Goal: Task Accomplishment & Management: Use online tool/utility

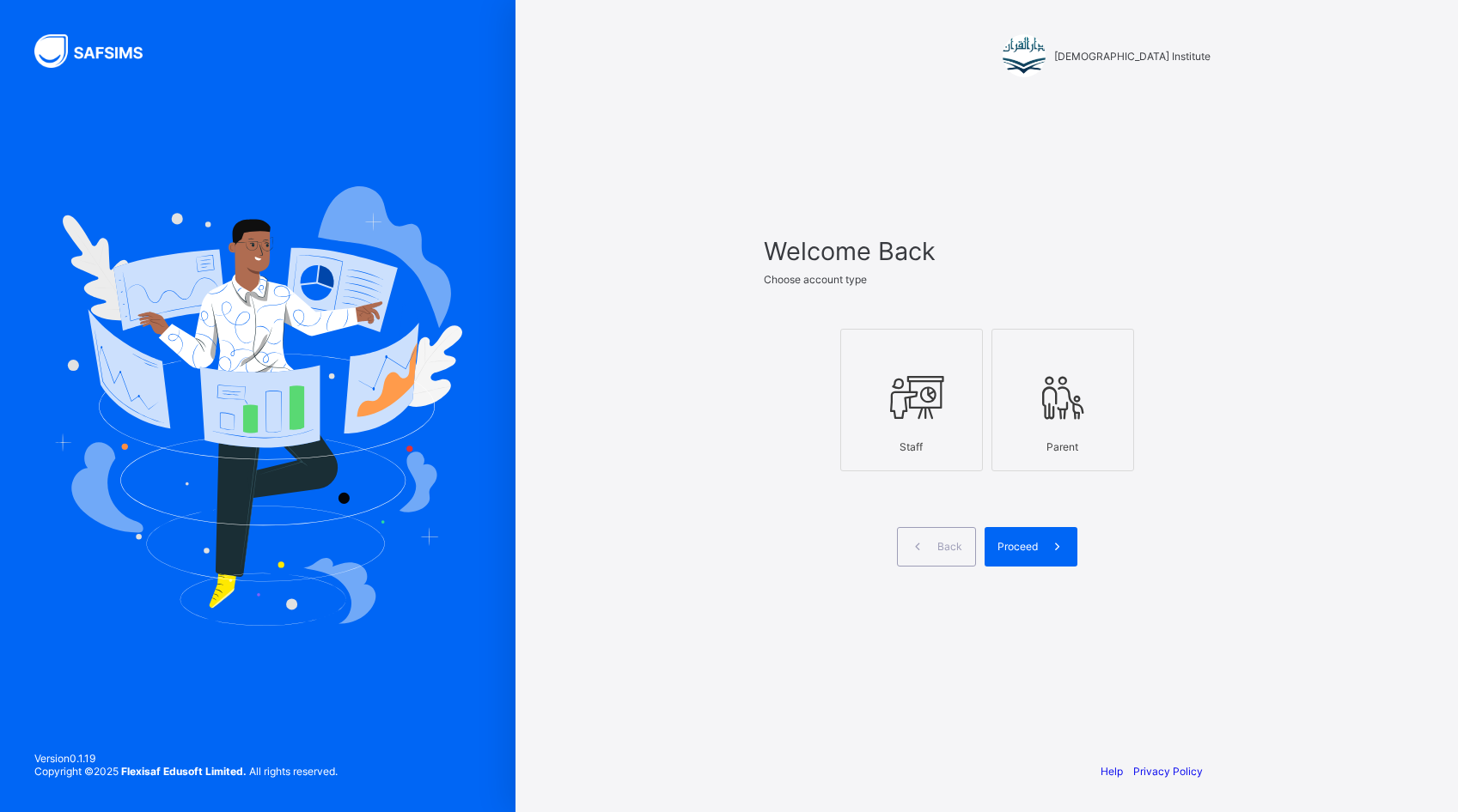
click at [939, 429] on div at bounding box center [912, 397] width 124 height 68
click at [1010, 540] on span "Proceed" at bounding box center [1017, 547] width 40 height 13
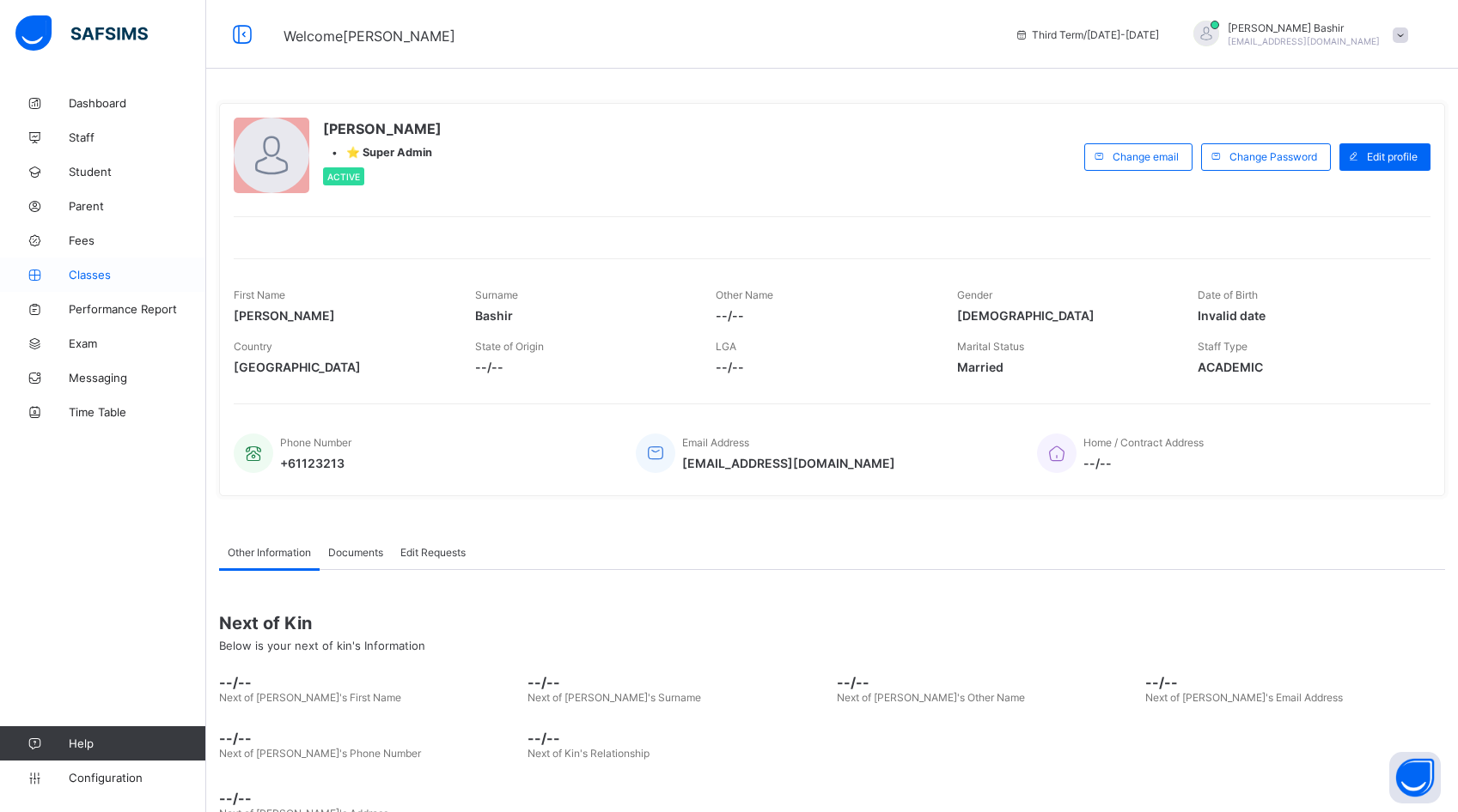
click at [101, 274] on span "Classes" at bounding box center [137, 274] width 137 height 13
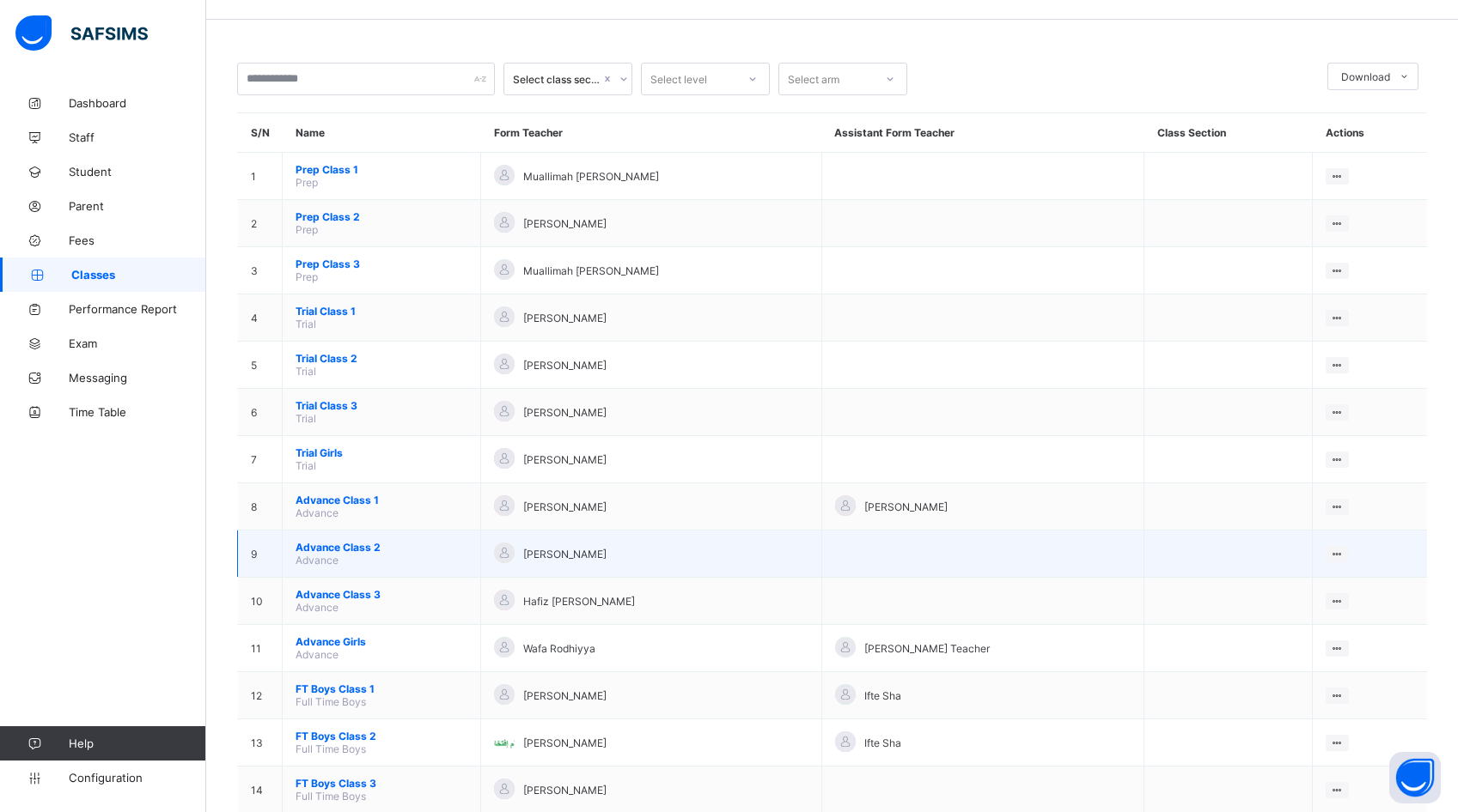
scroll to position [51, 0]
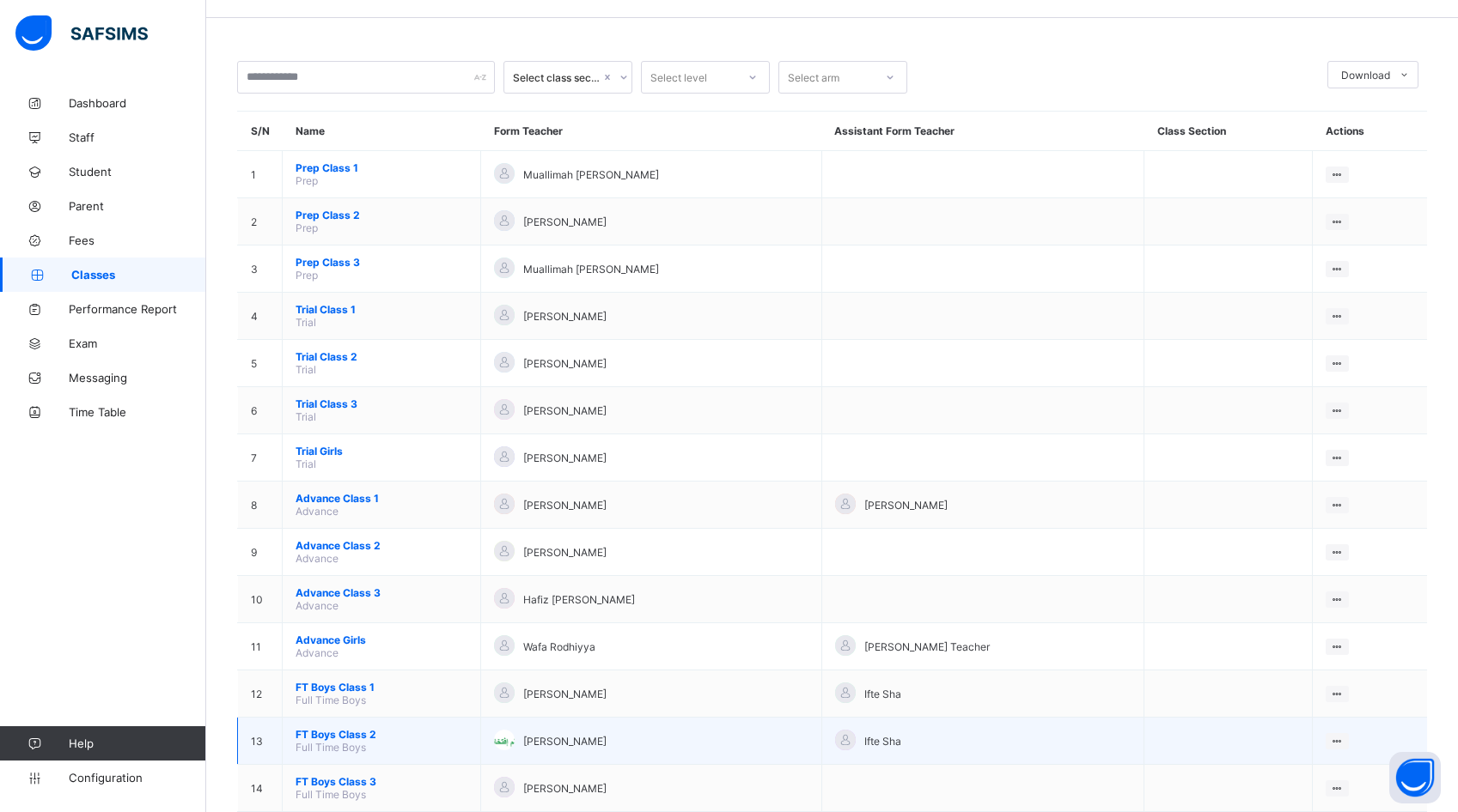
click at [368, 728] on span "FT Boys Class 2" at bounding box center [381, 735] width 172 height 13
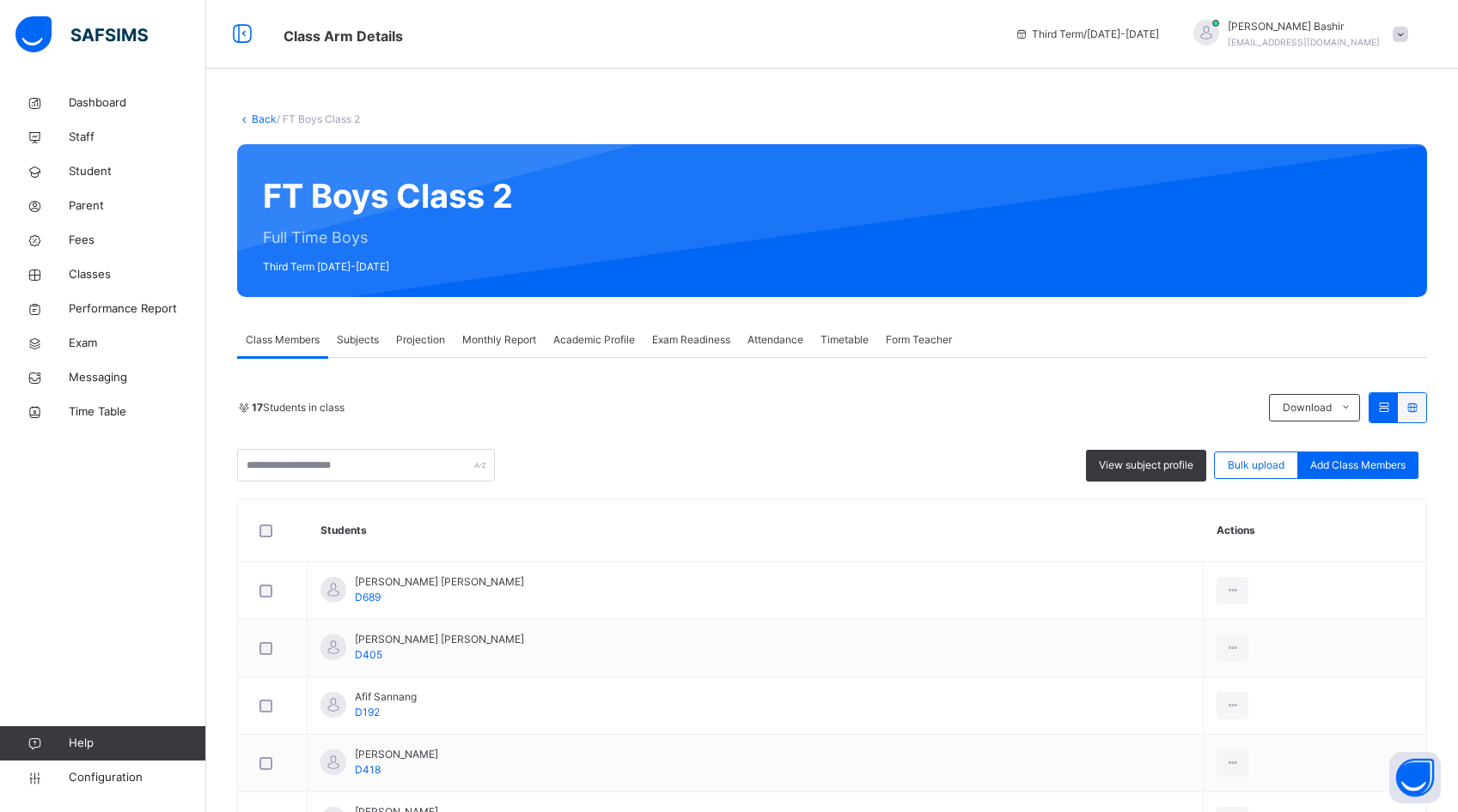
click at [489, 342] on span "Monthly Report" at bounding box center [499, 340] width 73 height 15
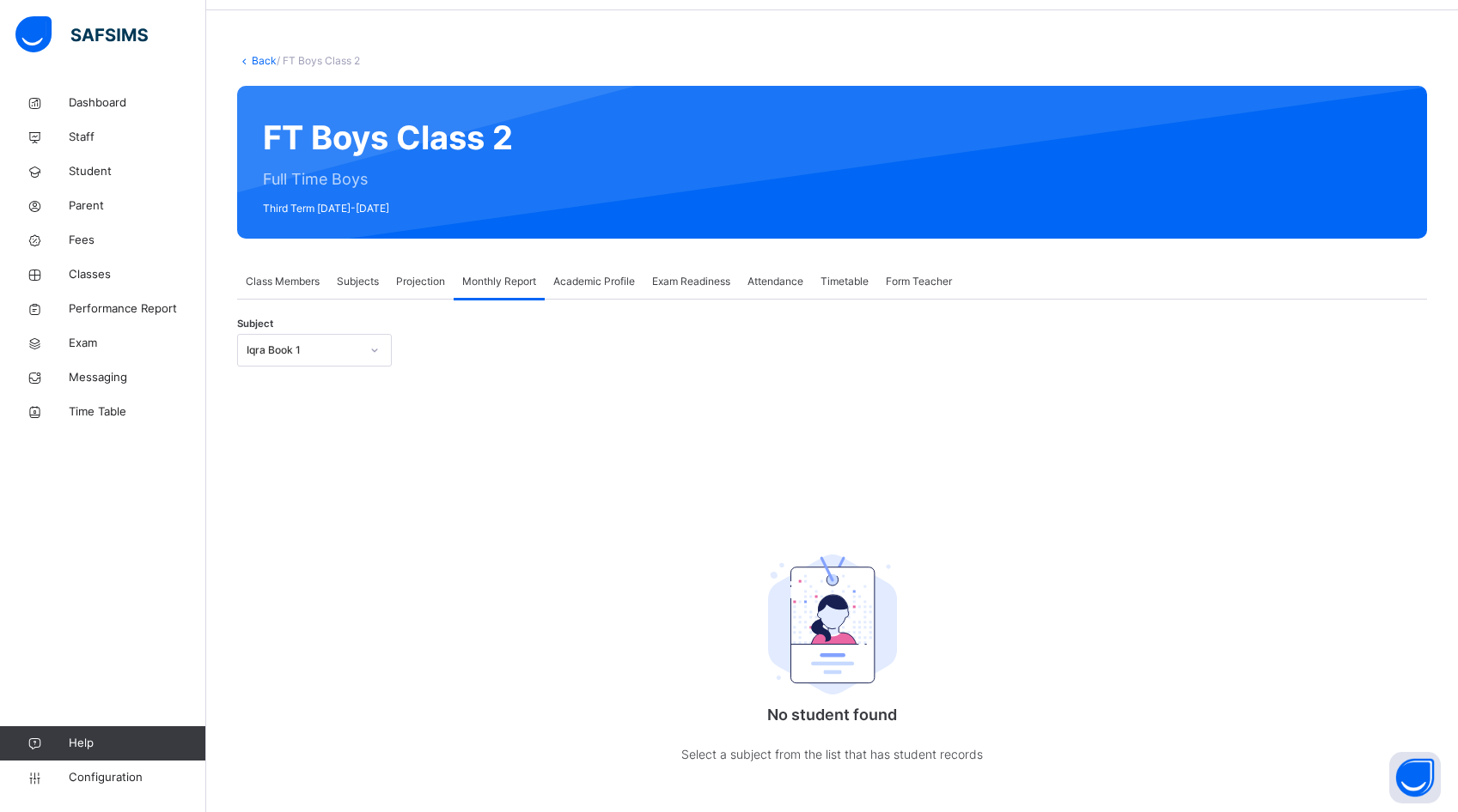
scroll to position [106, 0]
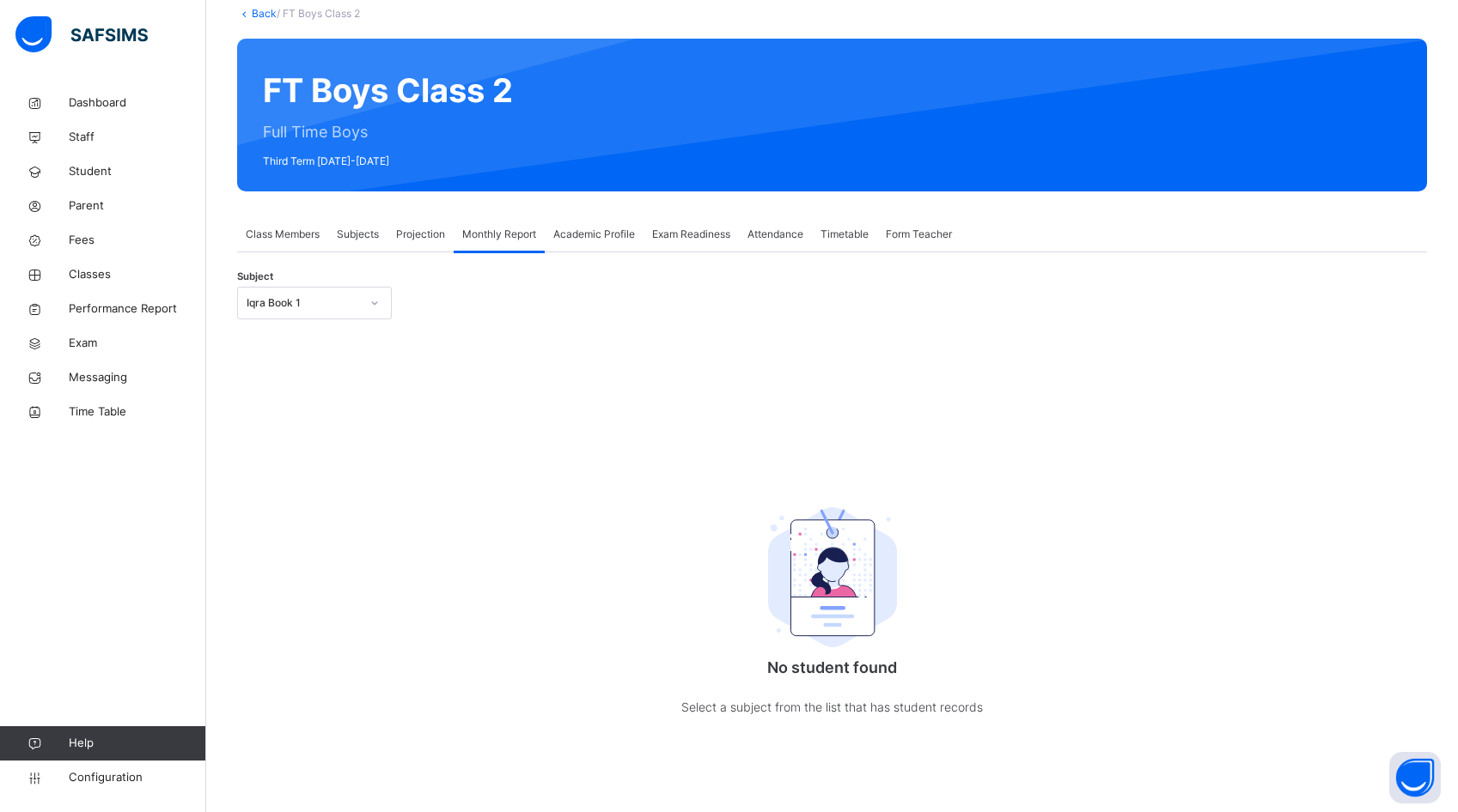
click at [350, 299] on div "Iqra Book 1" at bounding box center [303, 303] width 113 height 15
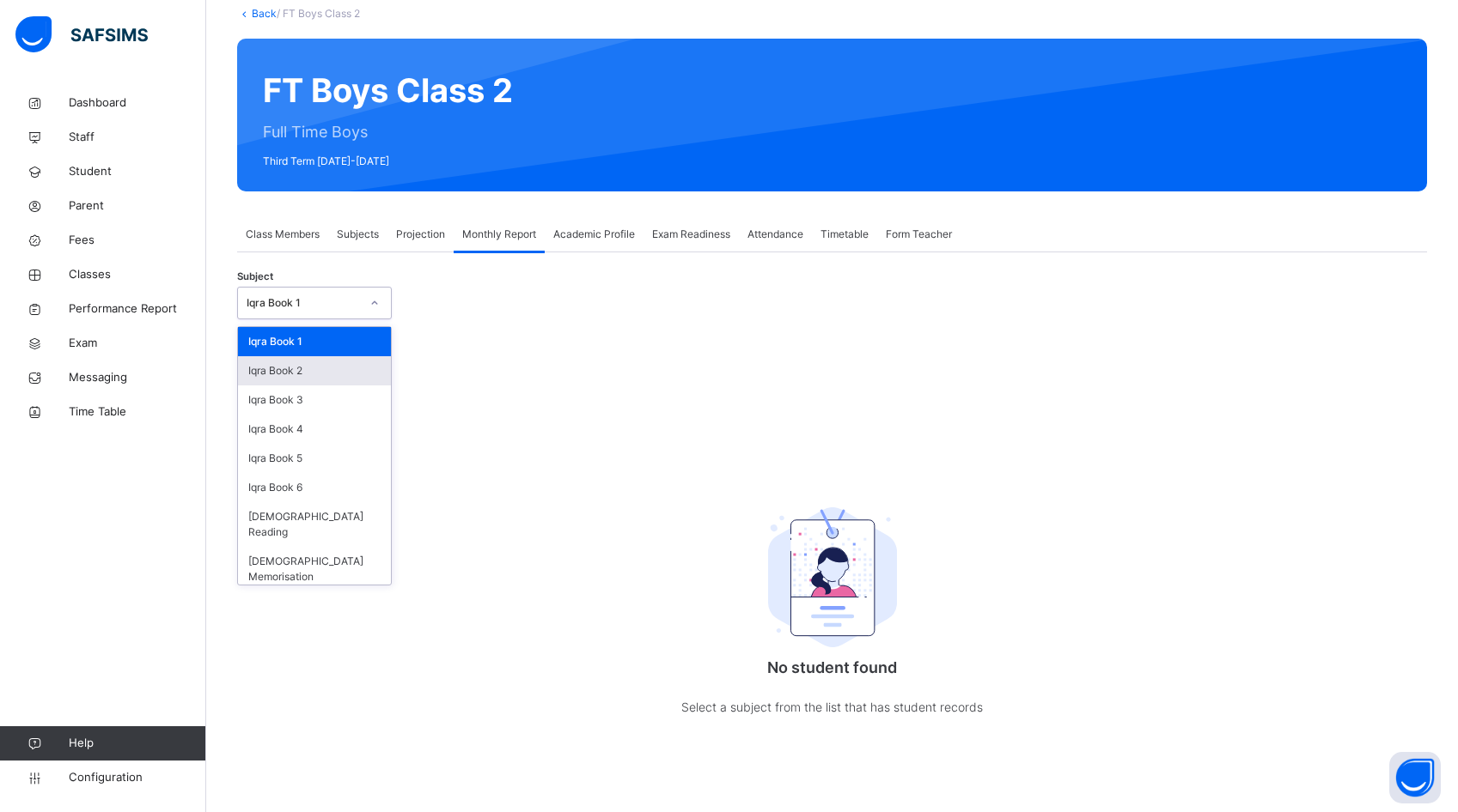
click at [352, 367] on div "Iqra Book 2" at bounding box center [315, 371] width 153 height 30
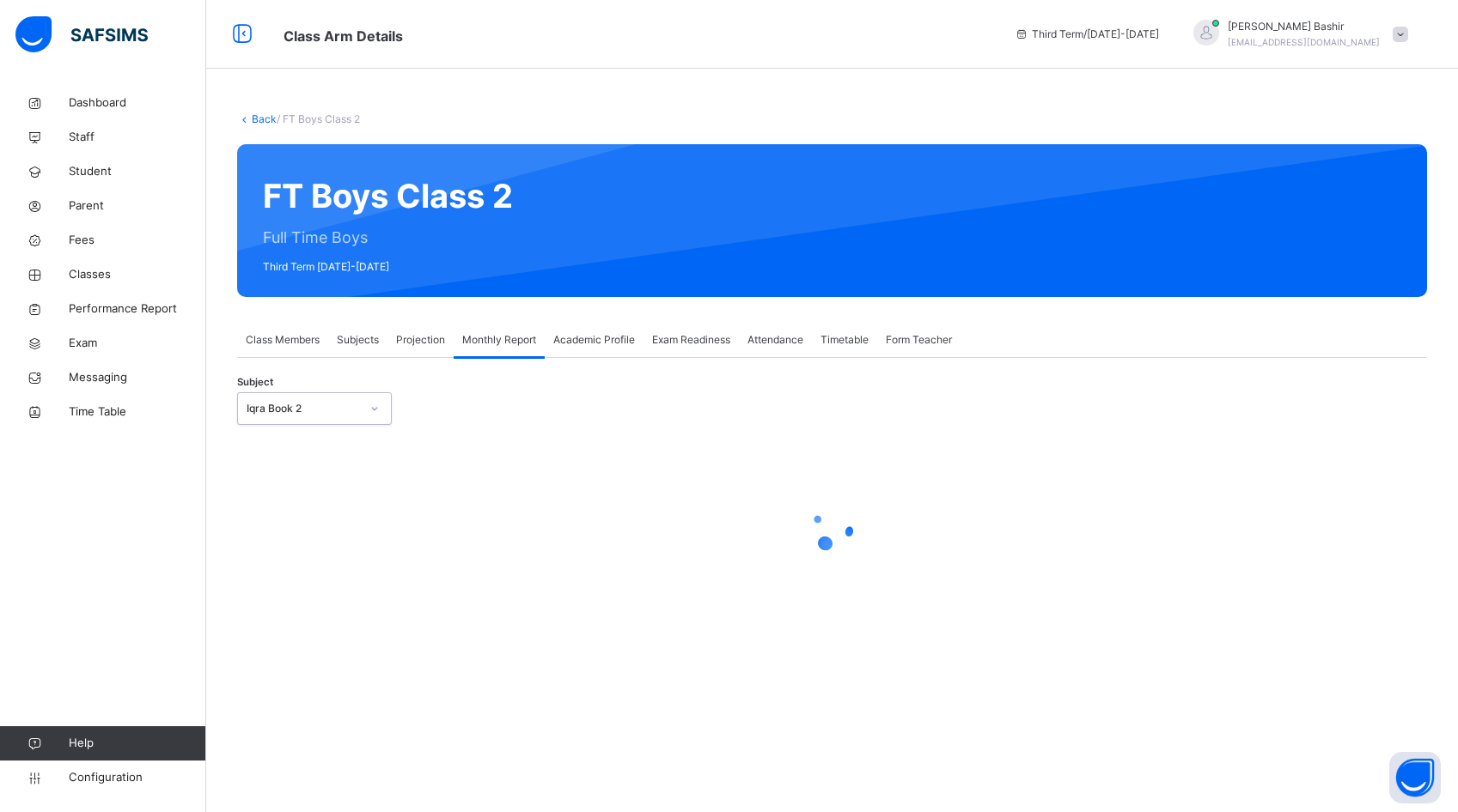
scroll to position [0, 0]
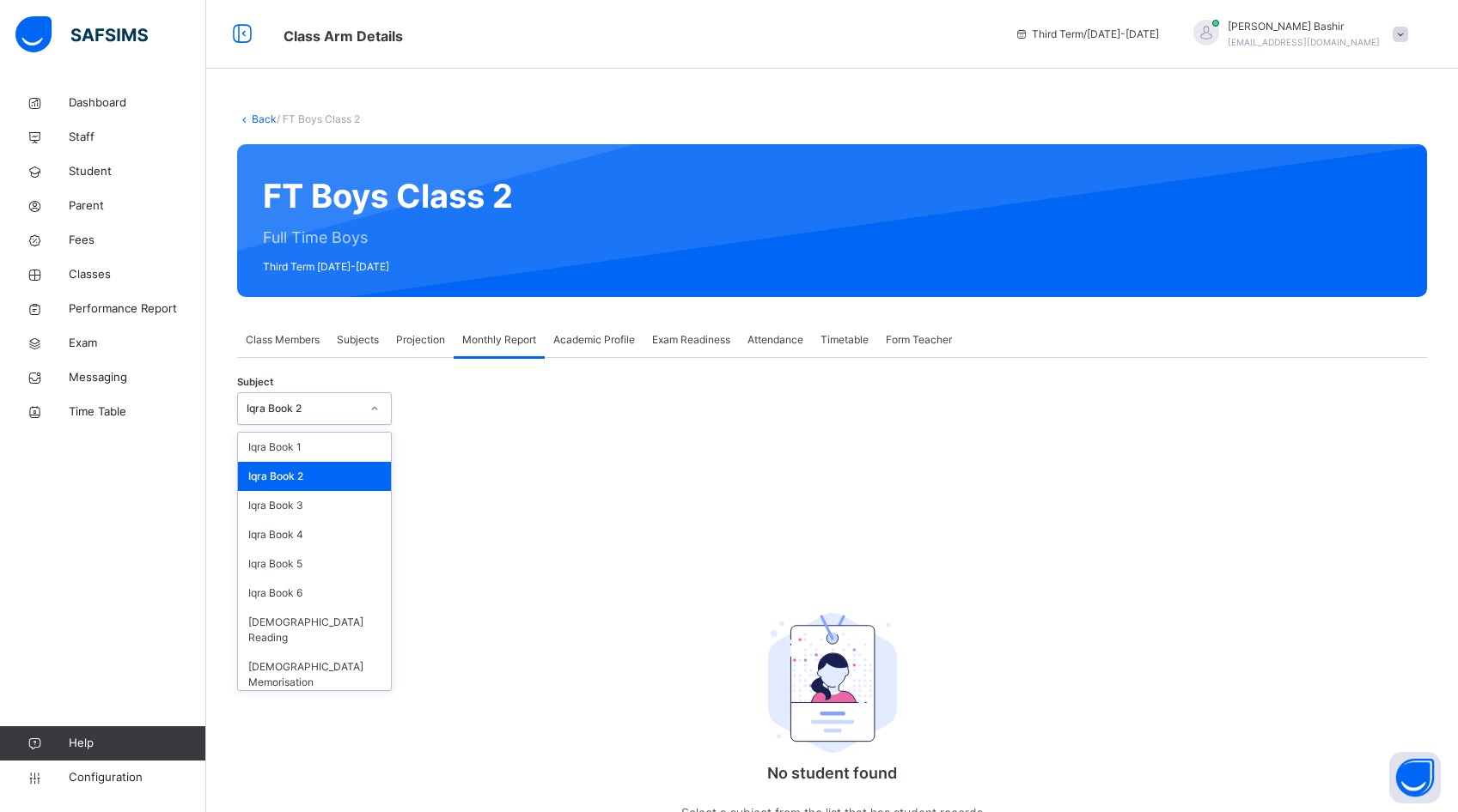
click at [331, 410] on div "Iqra Book 2" at bounding box center [303, 409] width 113 height 15
click at [342, 653] on div "[DEMOGRAPHIC_DATA] Memorisation" at bounding box center [315, 675] width 153 height 45
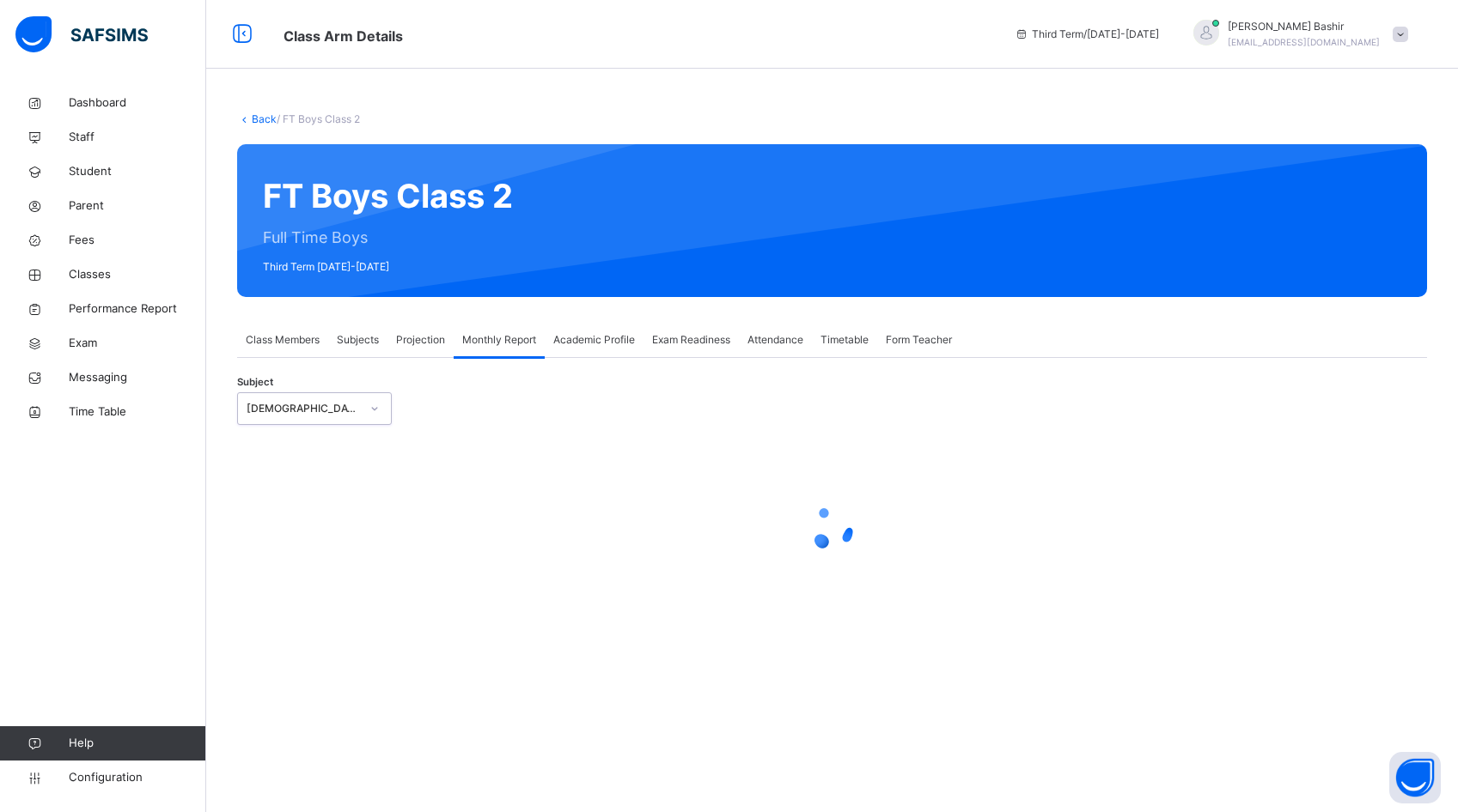
select select "****"
select select "*"
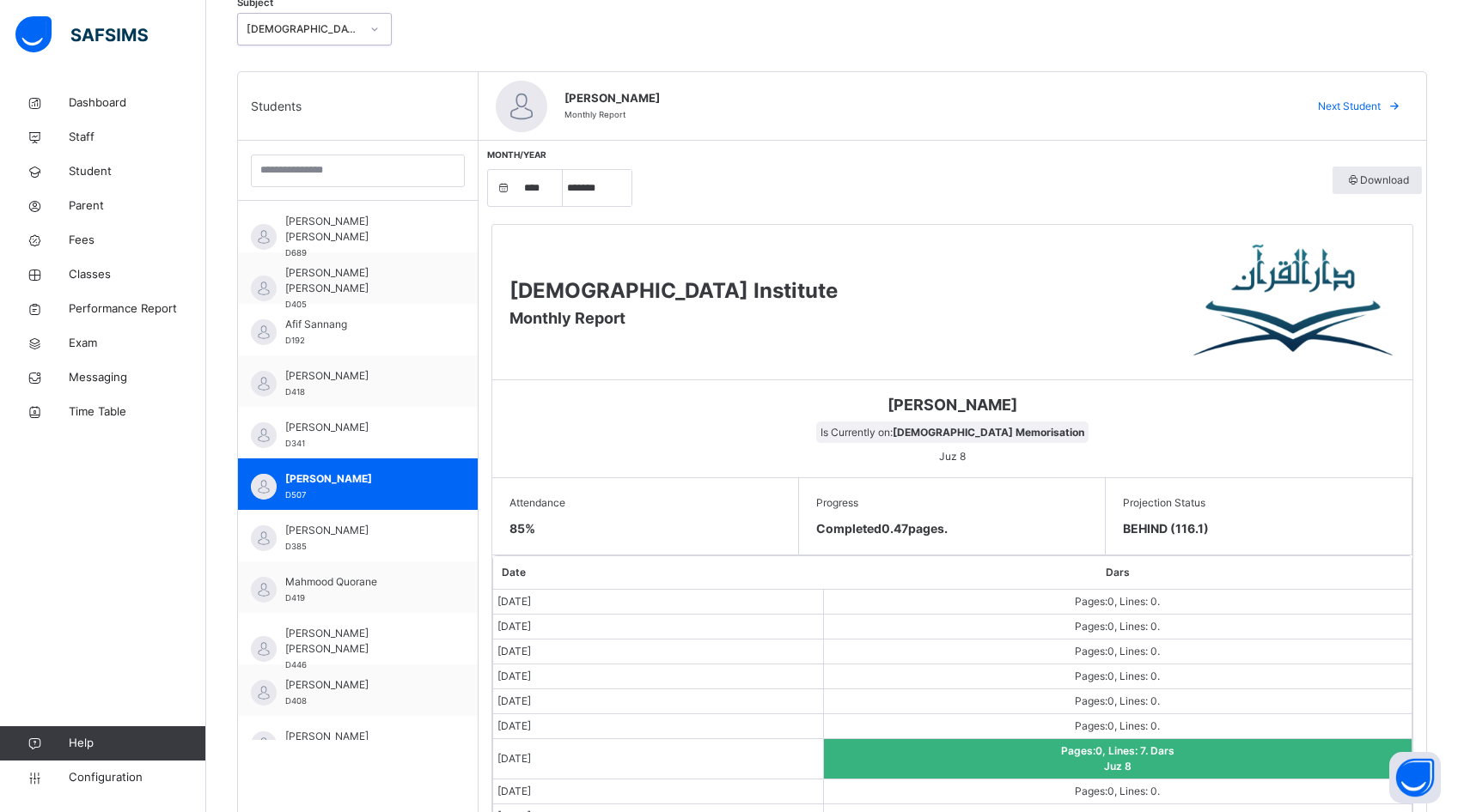
scroll to position [342, 0]
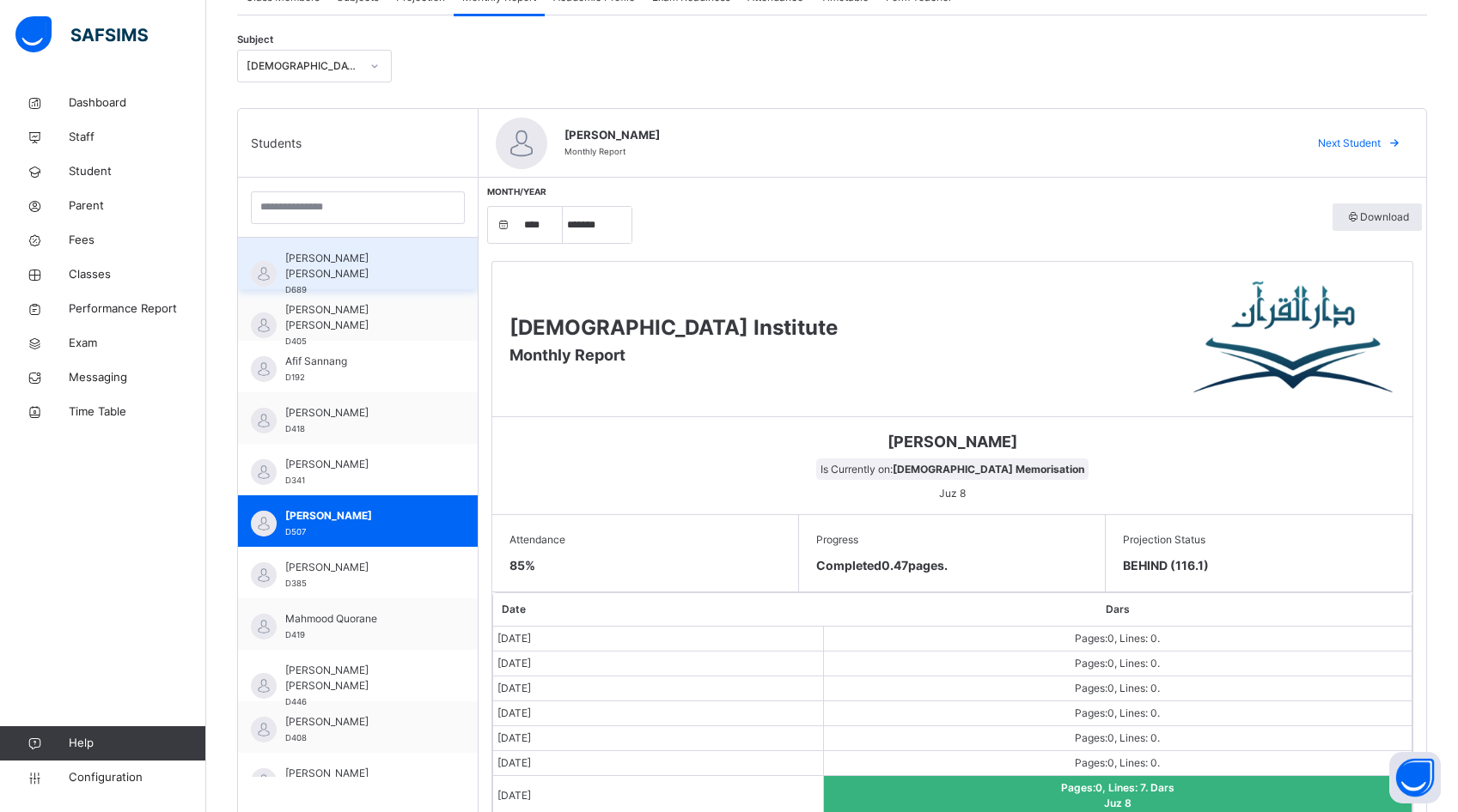
click at [358, 255] on span "[PERSON_NAME] [PERSON_NAME]" at bounding box center [361, 266] width 154 height 30
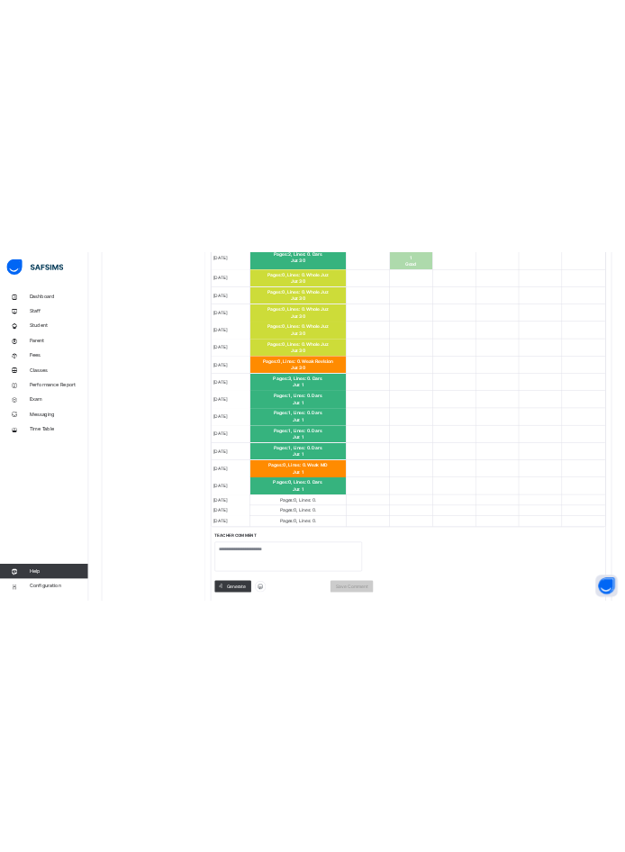
scroll to position [1558, 0]
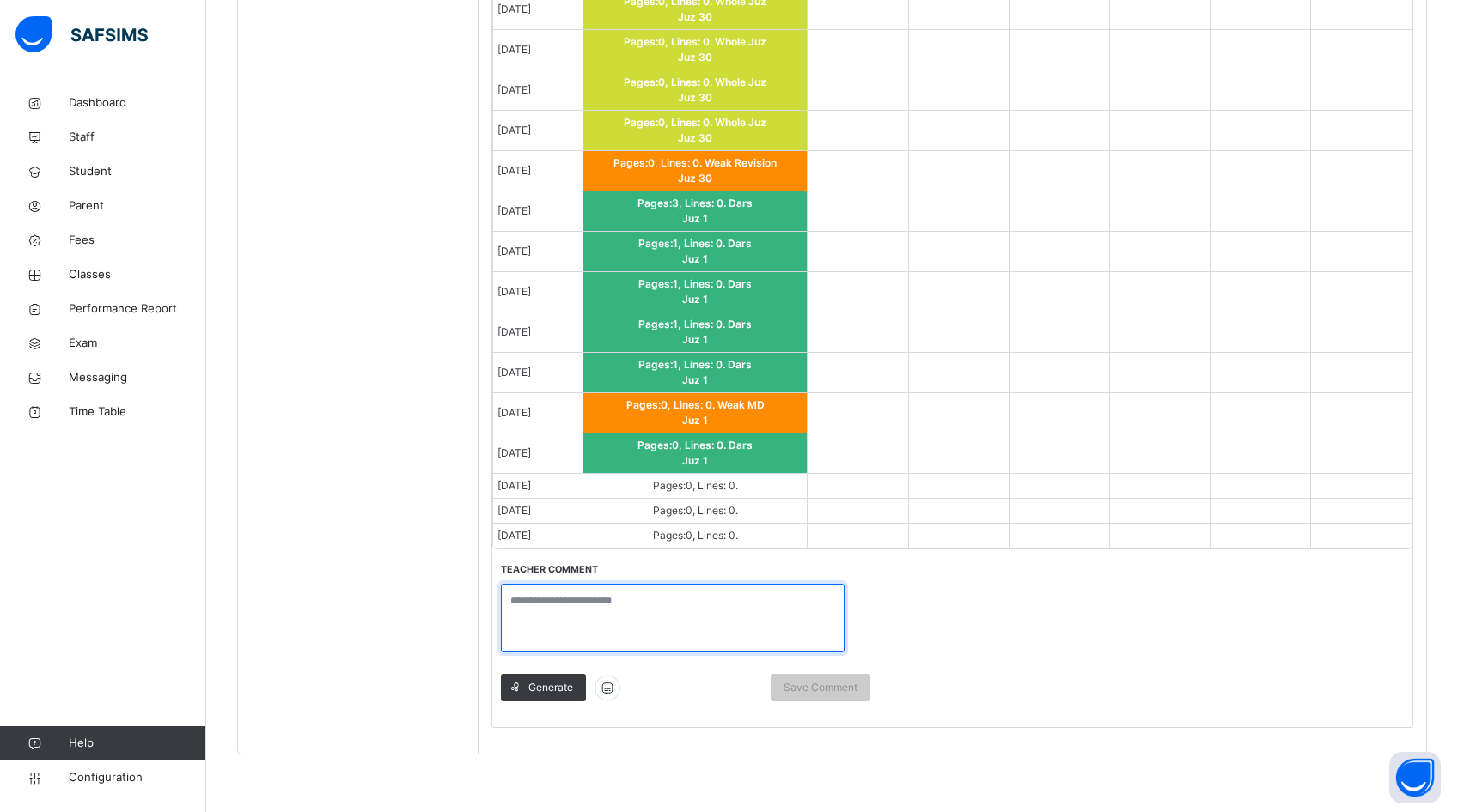
click at [669, 619] on textarea at bounding box center [672, 619] width 343 height 69
click at [551, 683] on span "Generate" at bounding box center [550, 687] width 45 height 15
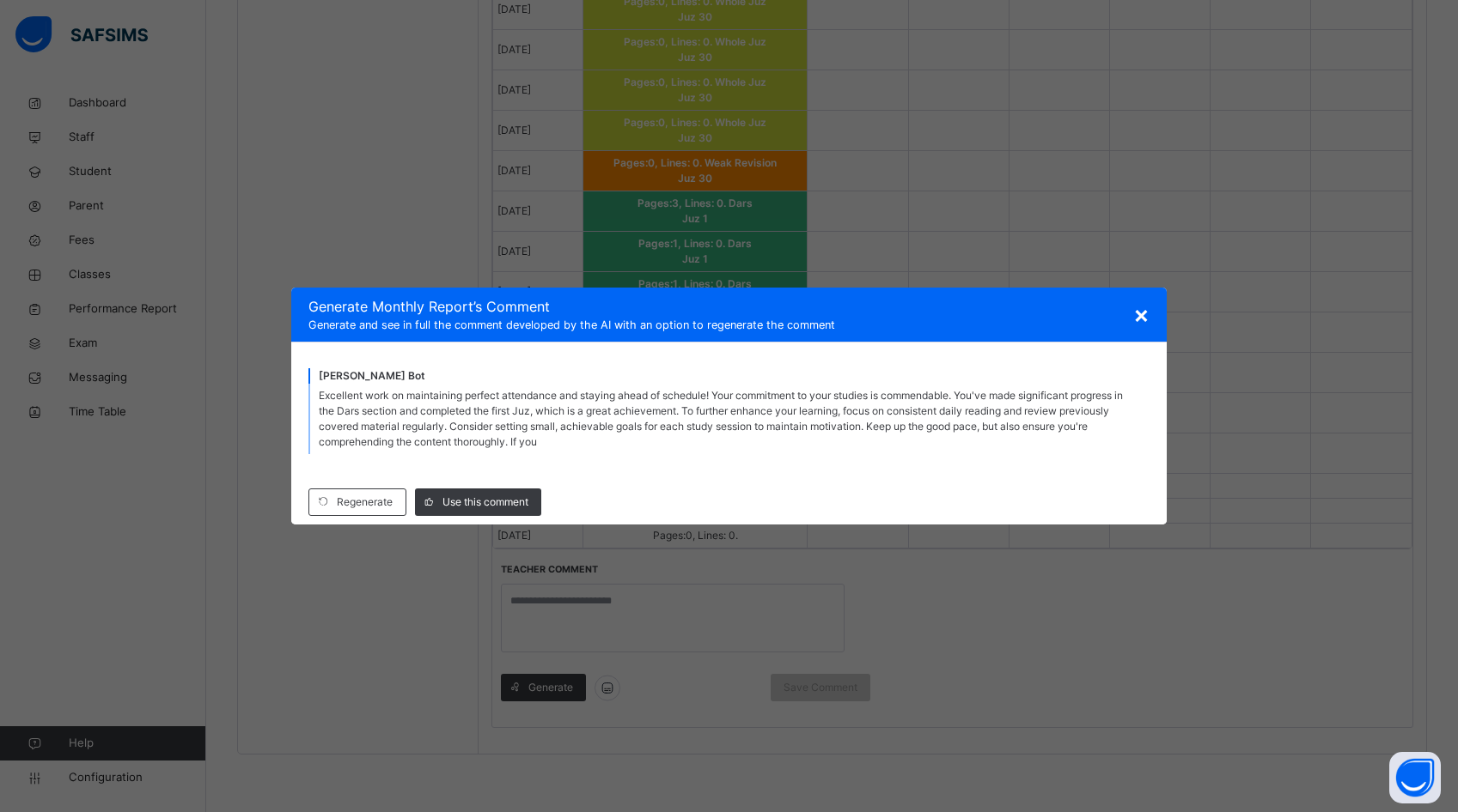
click at [553, 444] on div "Excellent work on maintaining perfect attendance and staying ahead of schedule!…" at bounding box center [728, 419] width 840 height 71
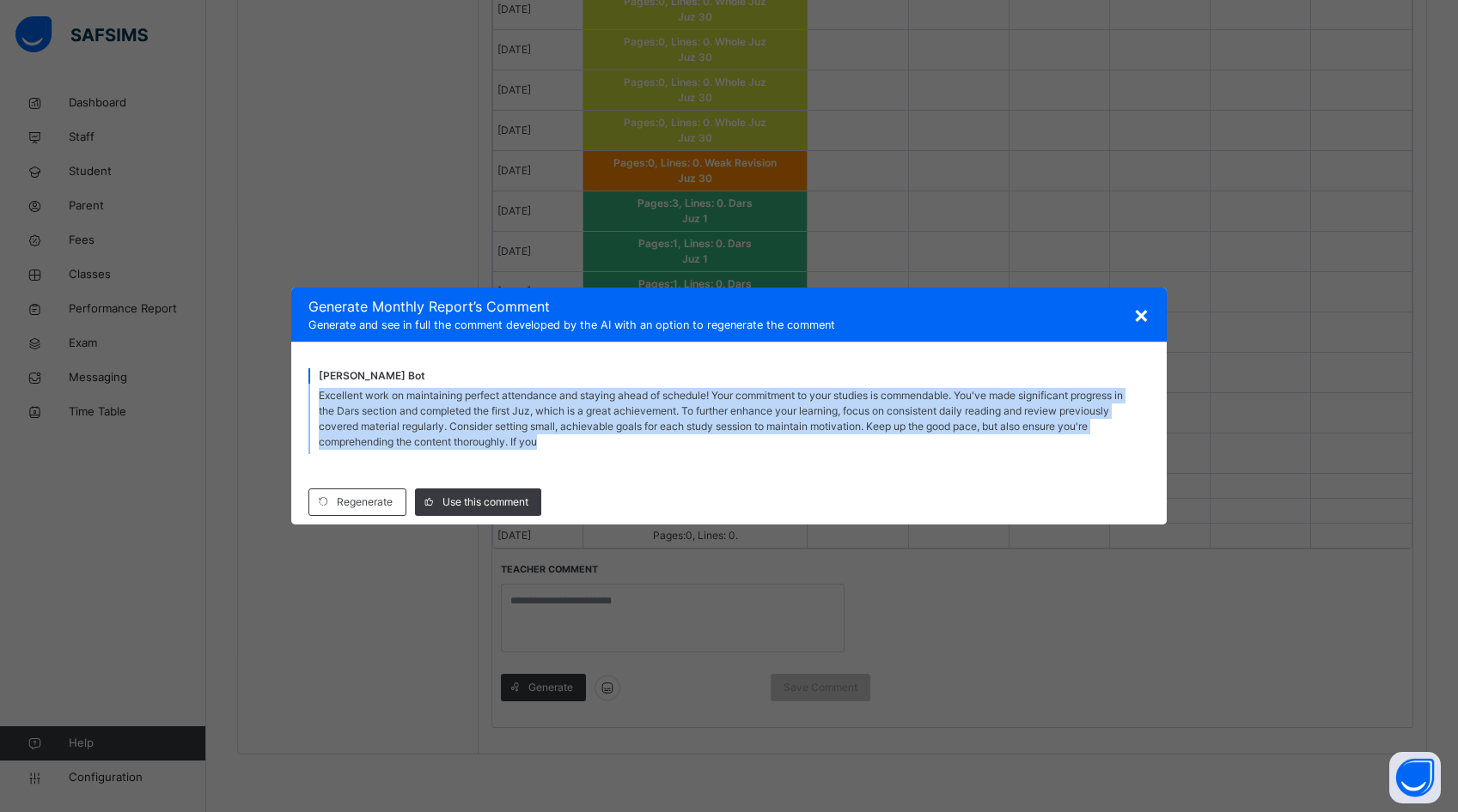
click at [553, 444] on div "Excellent work on maintaining perfect attendance and staying ahead of schedule!…" at bounding box center [728, 419] width 840 height 71
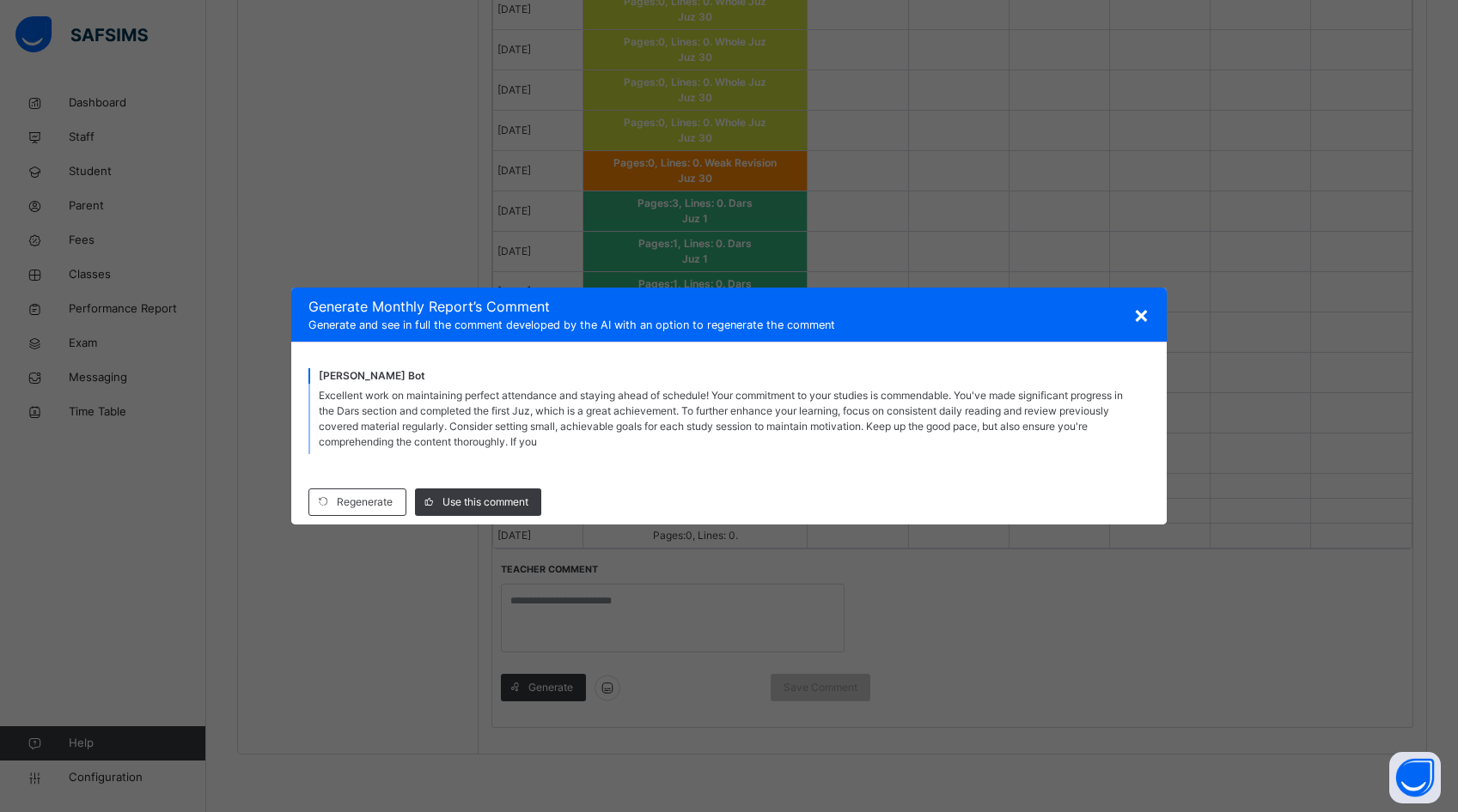
click at [553, 444] on div "Excellent work on maintaining perfect attendance and staying ahead of schedule!…" at bounding box center [728, 419] width 840 height 71
click at [1137, 312] on span "×" at bounding box center [1140, 314] width 16 height 30
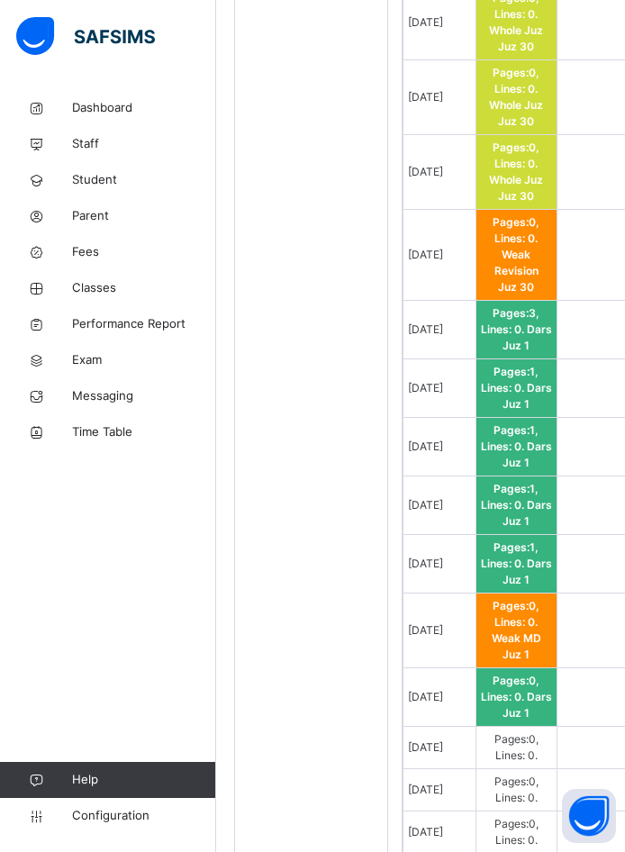
scroll to position [2274, 0]
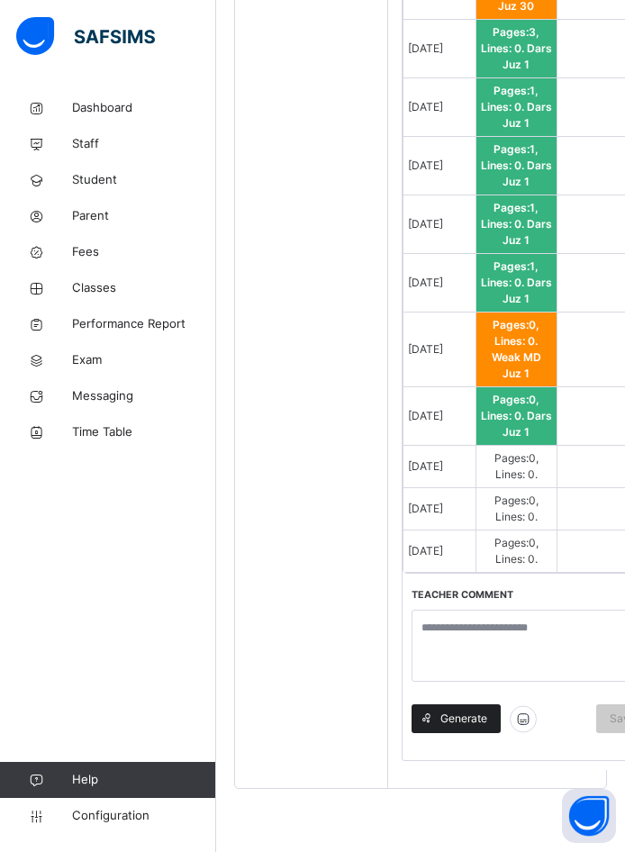
click at [464, 709] on div "Generate" at bounding box center [456, 718] width 89 height 29
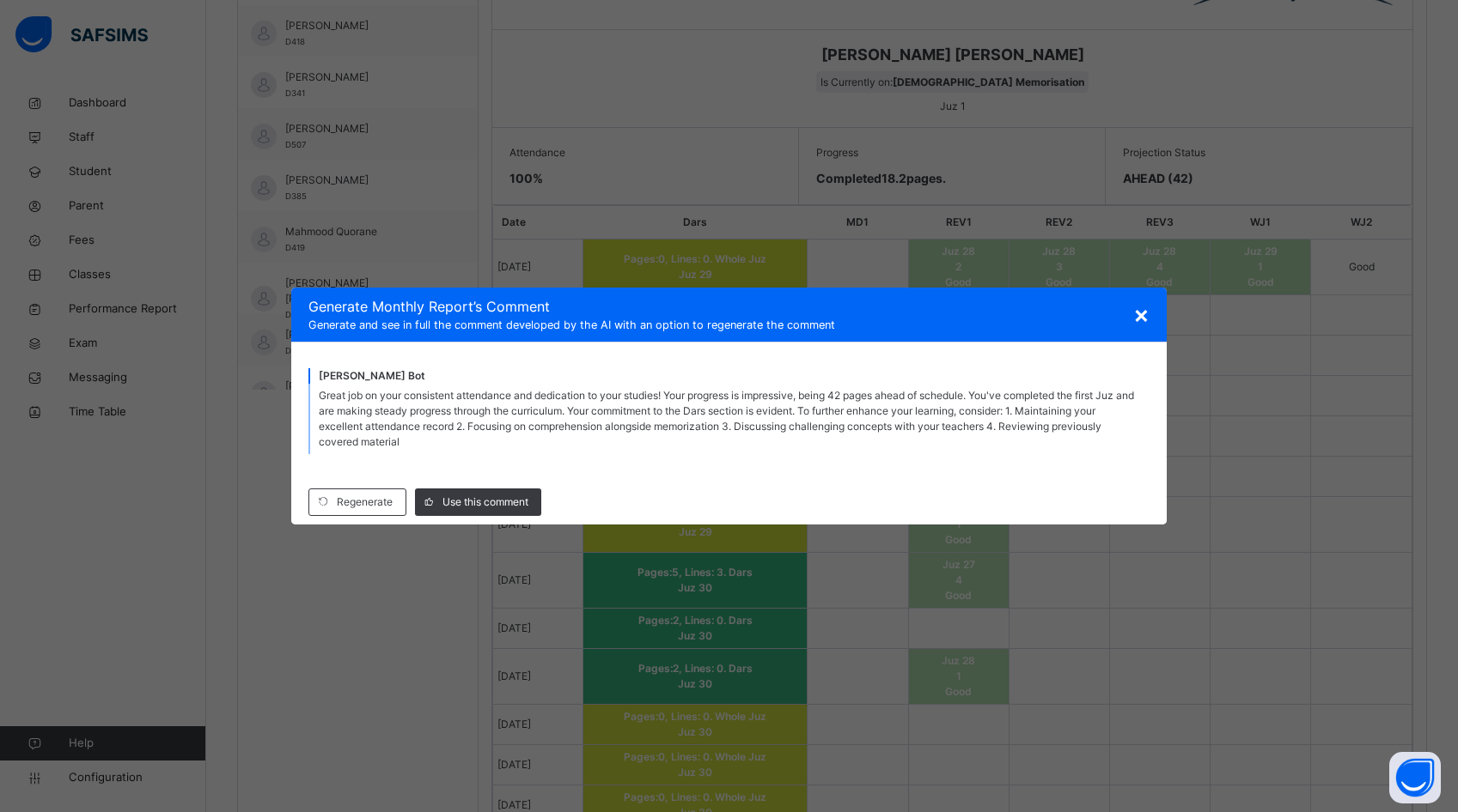
scroll to position [781, 0]
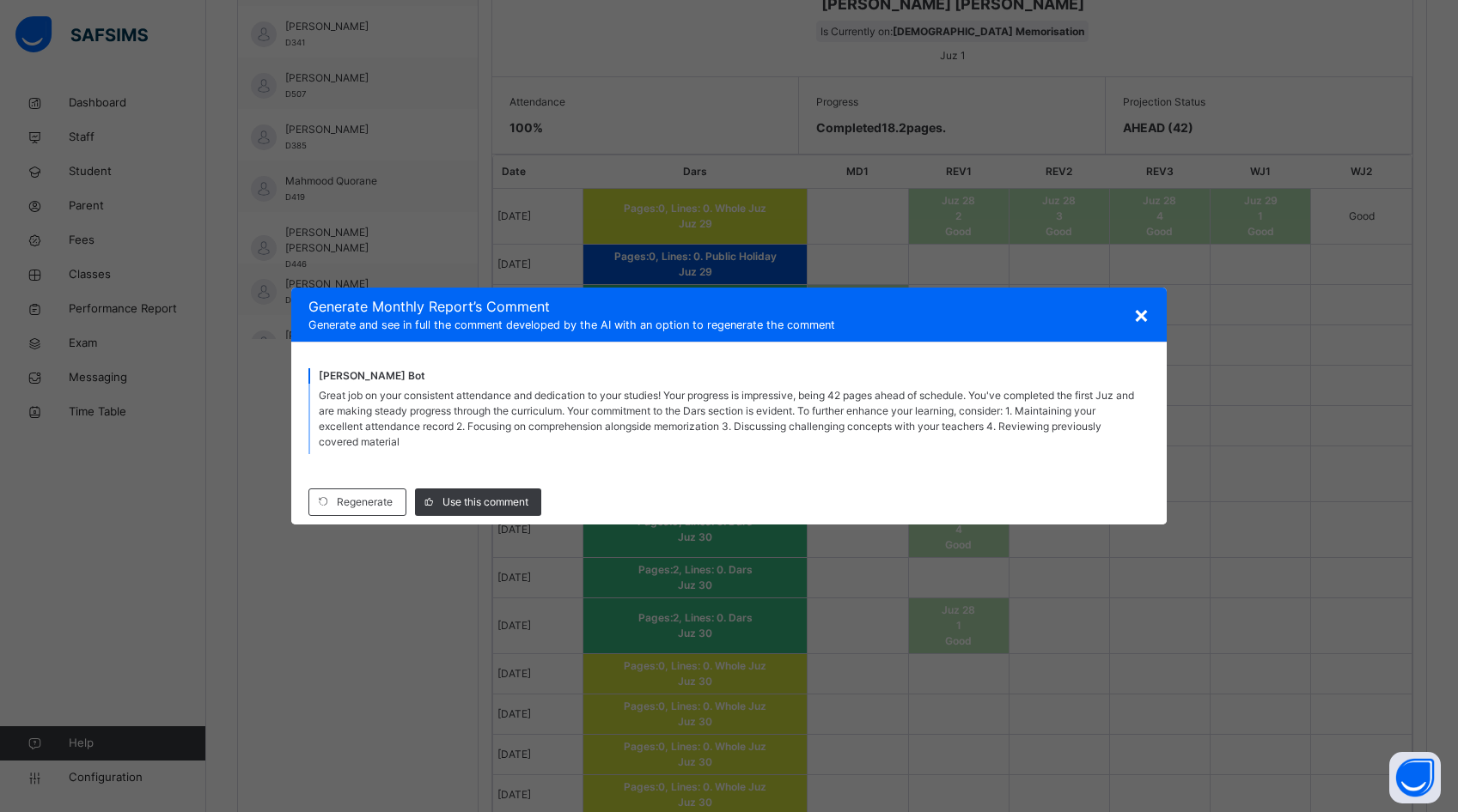
click at [1139, 310] on span "×" at bounding box center [1140, 314] width 16 height 30
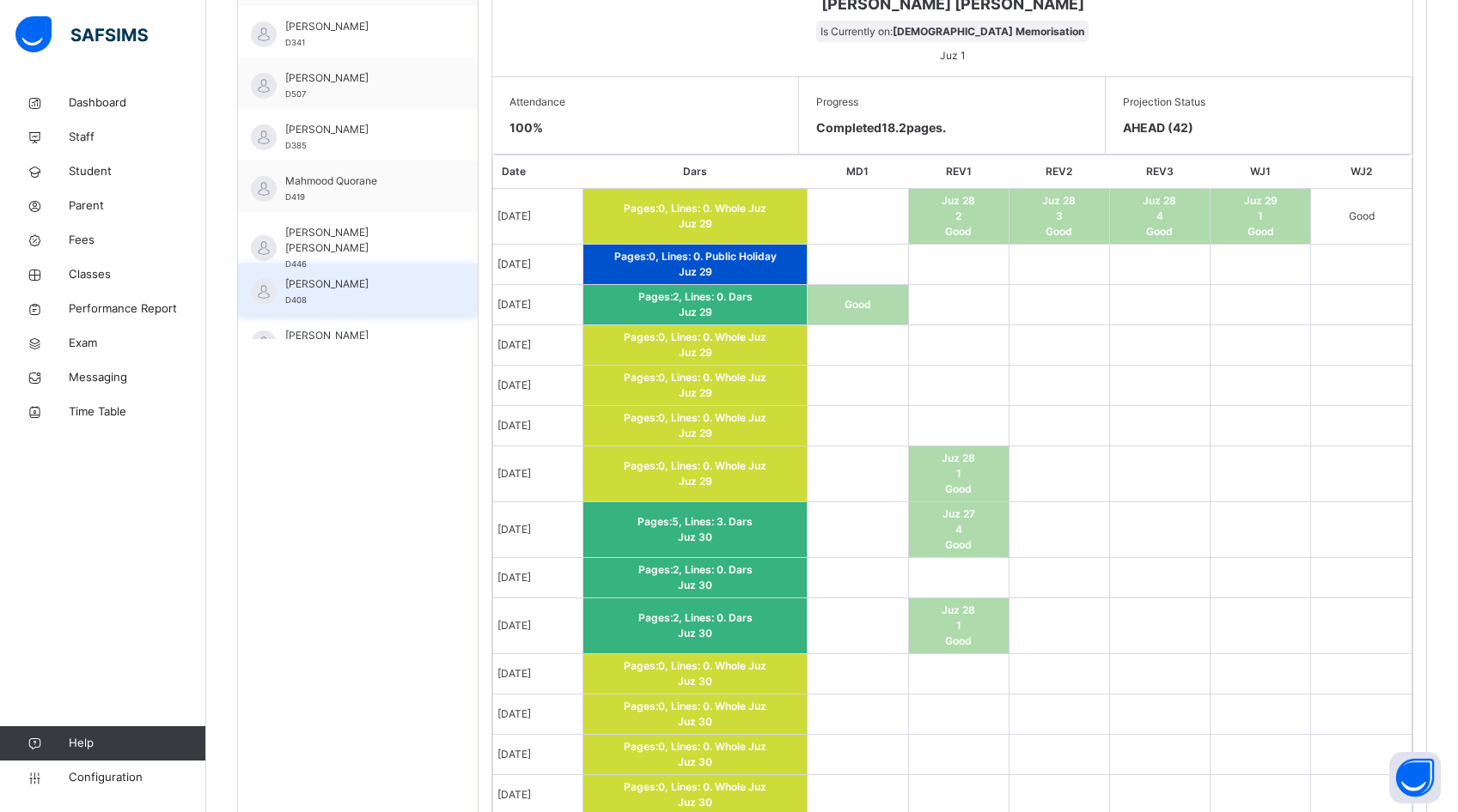
scroll to position [336, 0]
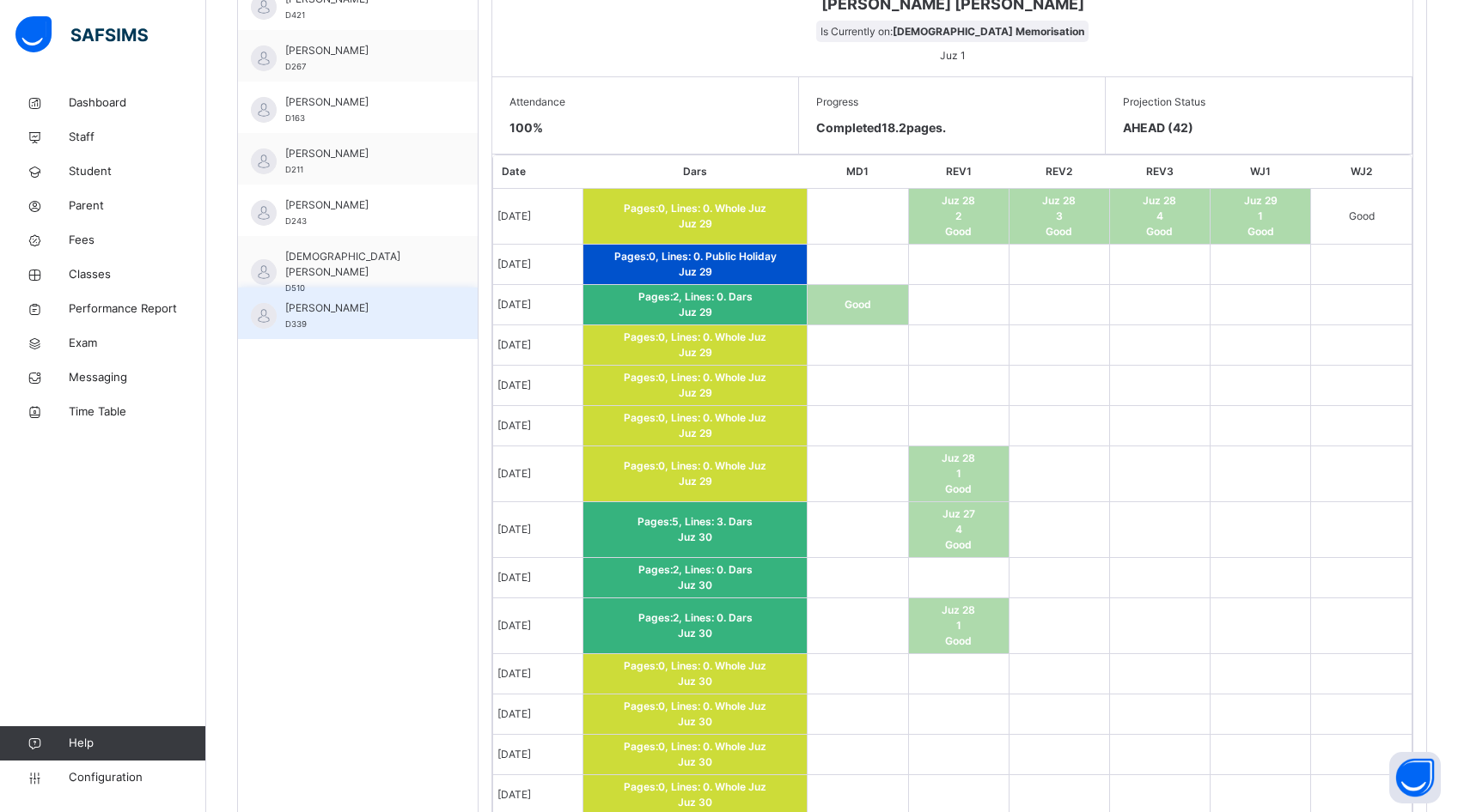
click at [338, 298] on div "[PERSON_NAME] D339" at bounding box center [358, 314] width 239 height 51
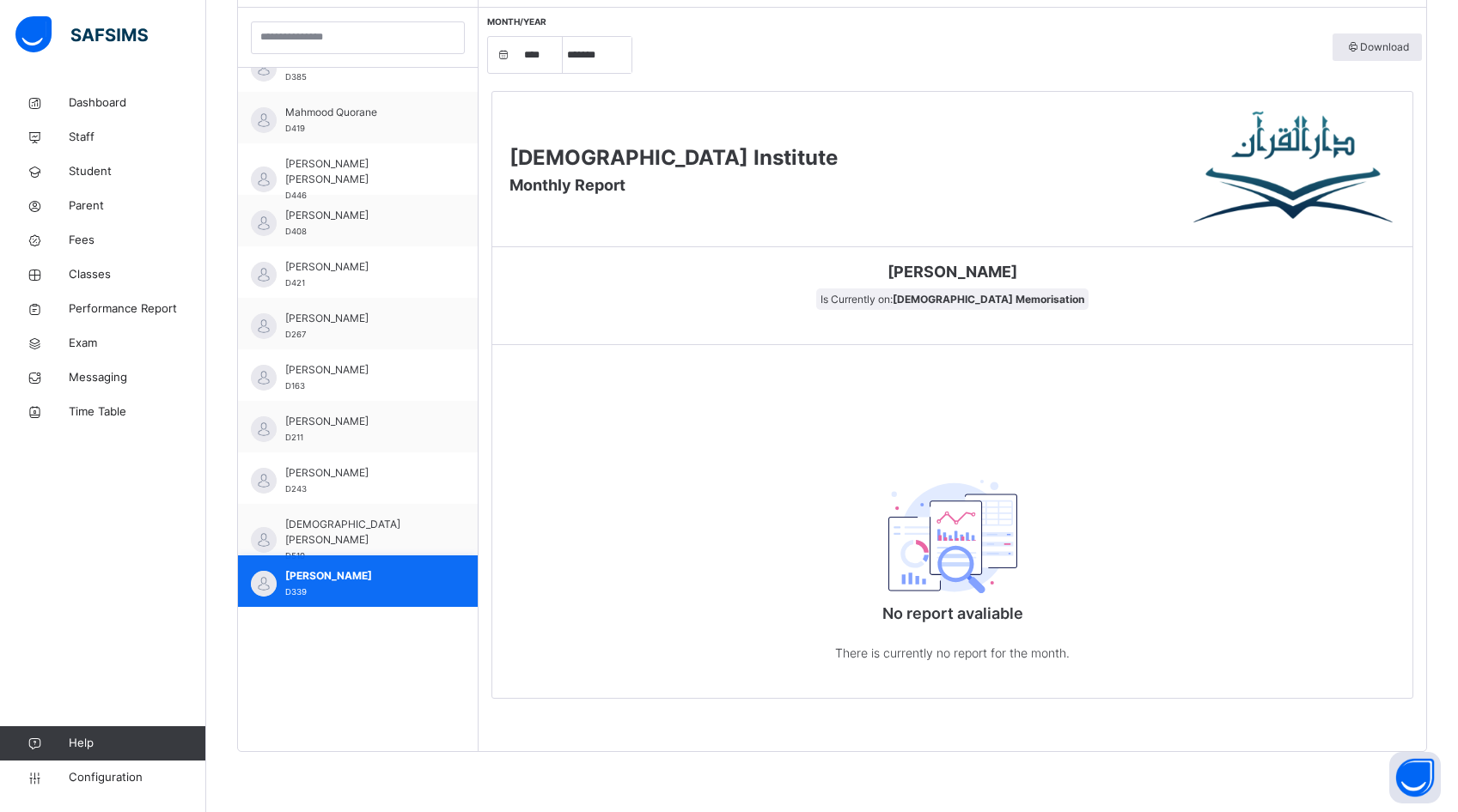
scroll to position [781, 0]
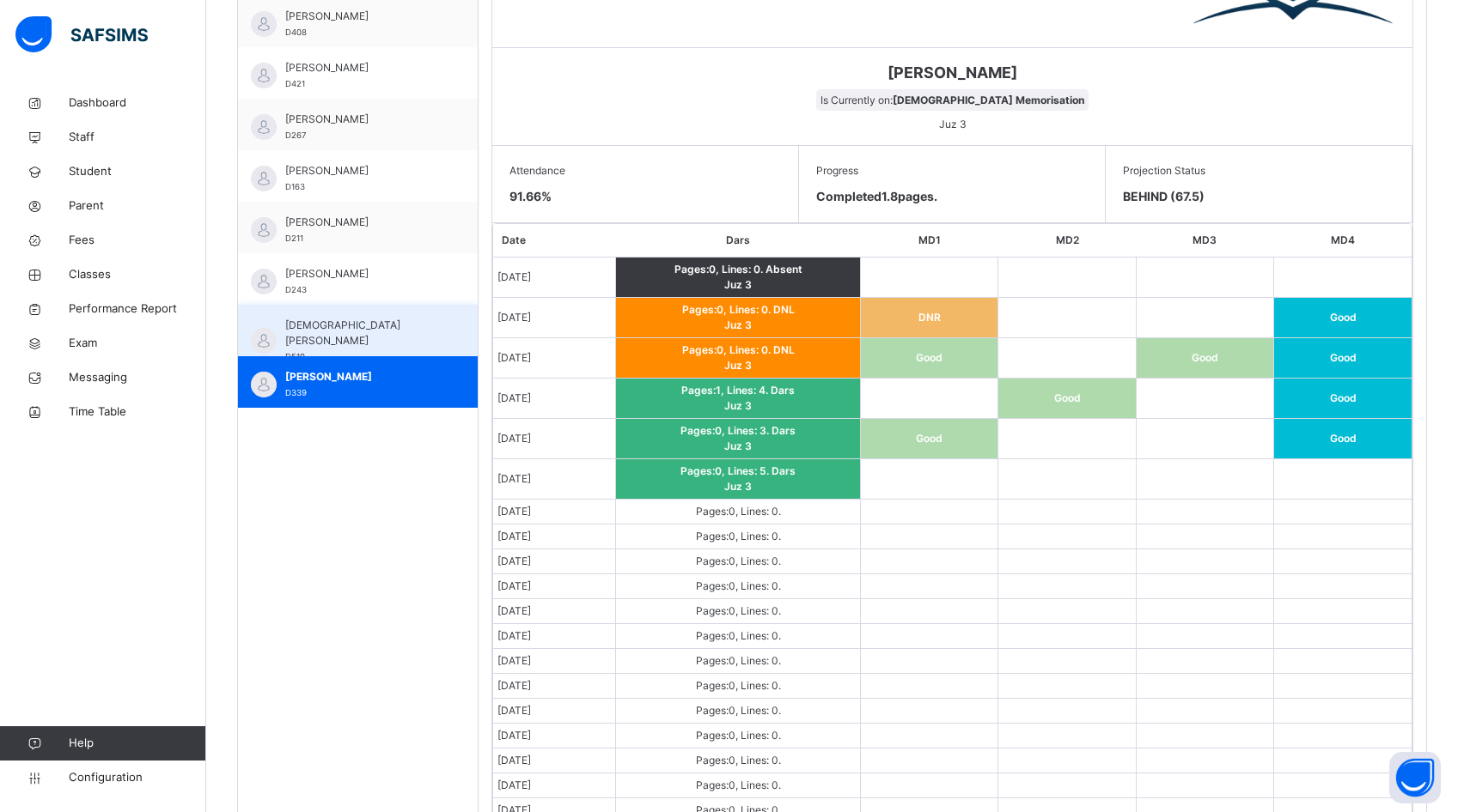
click at [313, 333] on div "[PERSON_NAME] D510" at bounding box center [361, 340] width 154 height 47
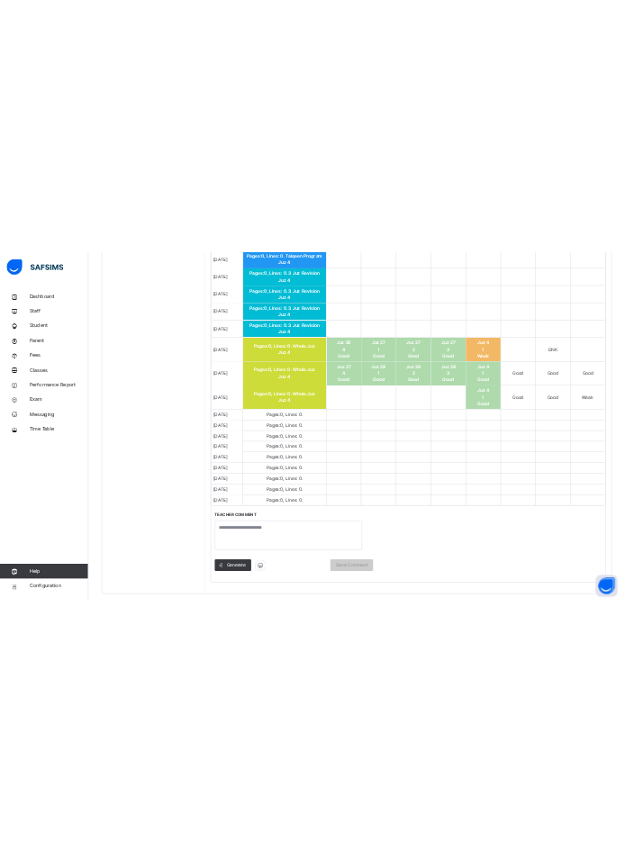
scroll to position [1411, 0]
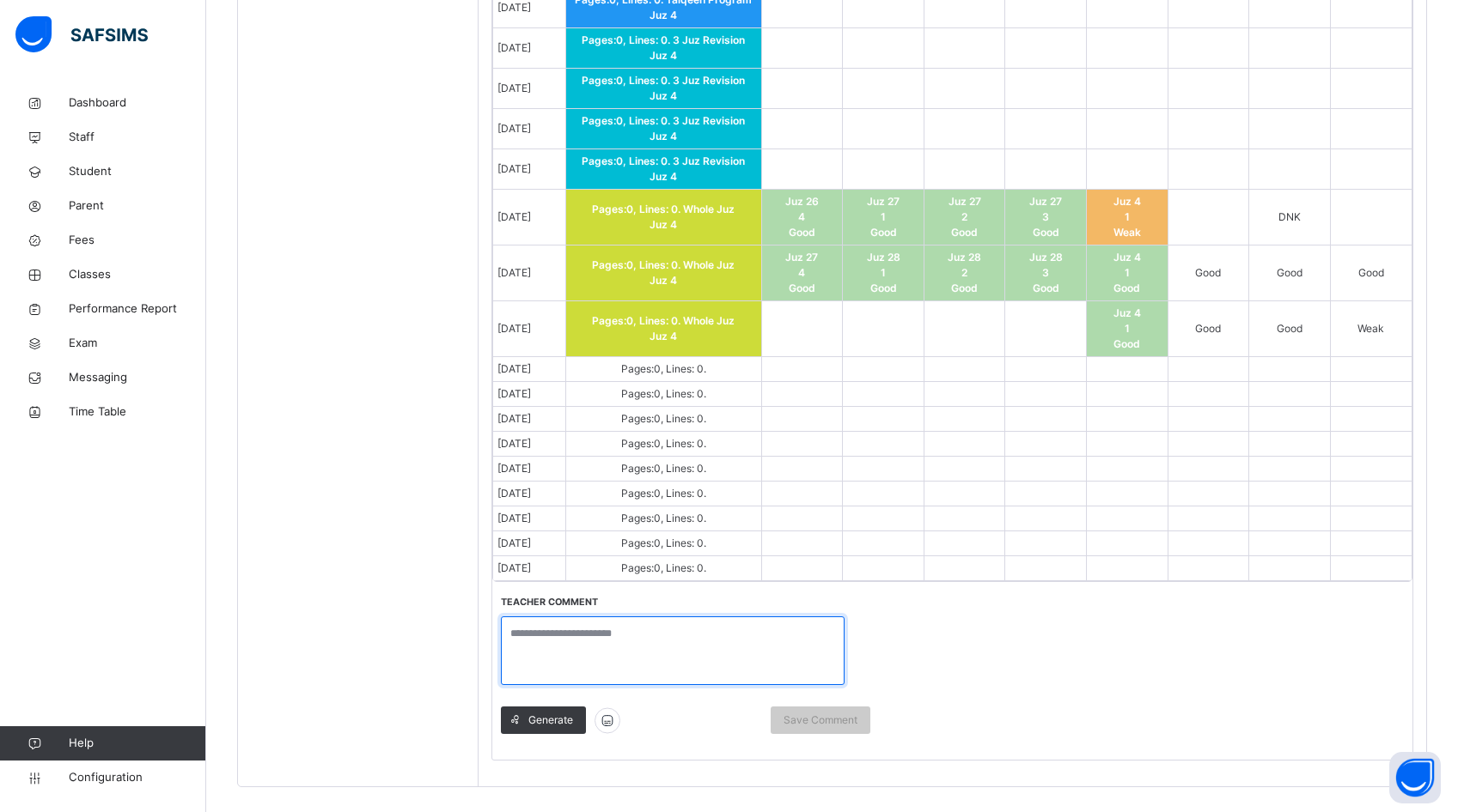
click at [602, 636] on textarea at bounding box center [672, 651] width 343 height 69
click at [549, 709] on div "Generate" at bounding box center [543, 720] width 85 height 28
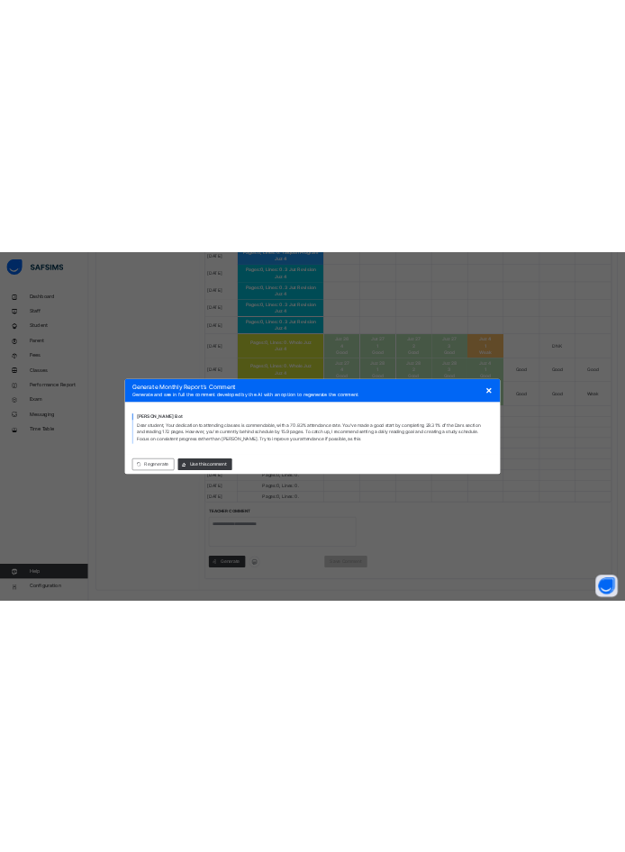
scroll to position [361, 0]
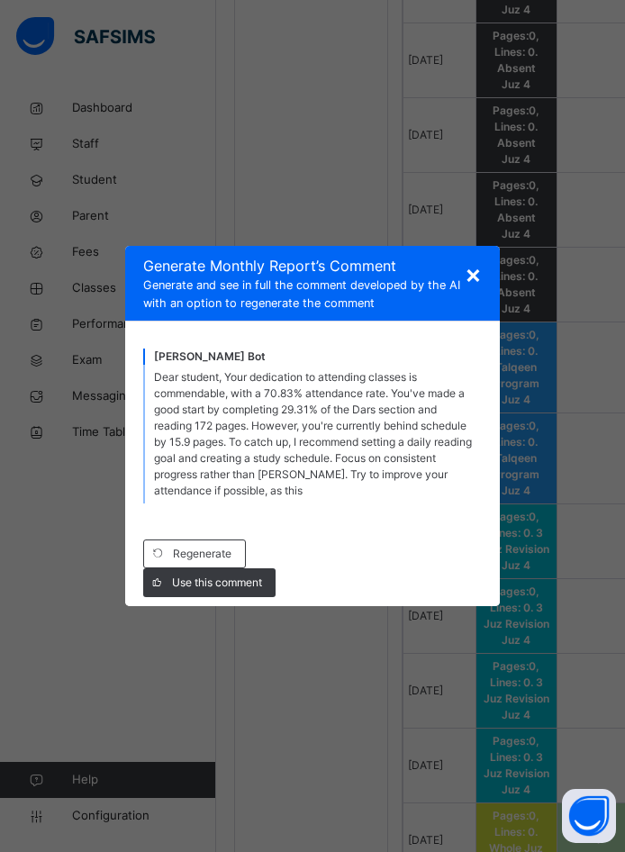
click at [473, 278] on span "×" at bounding box center [473, 274] width 17 height 31
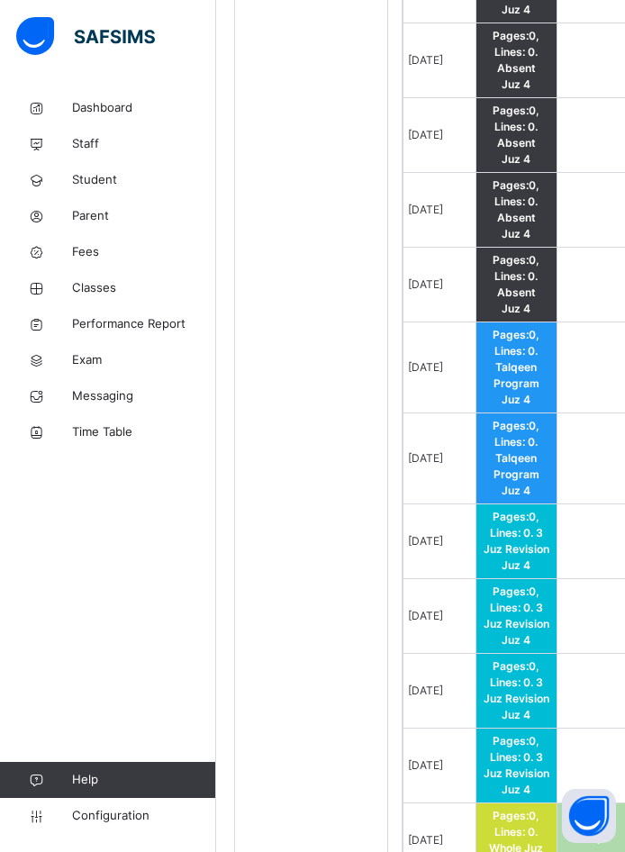
scroll to position [2220, 0]
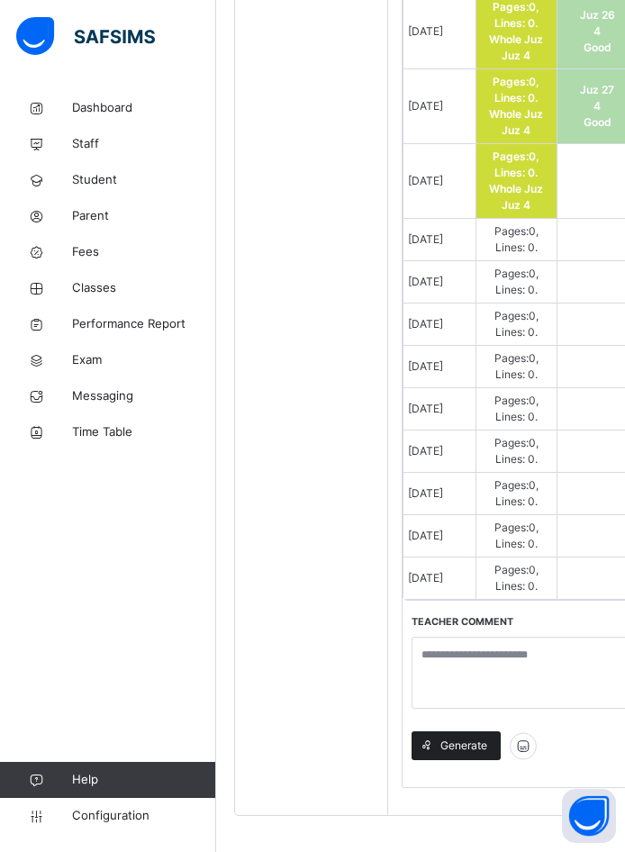
click at [460, 738] on span "Generate" at bounding box center [463, 746] width 47 height 16
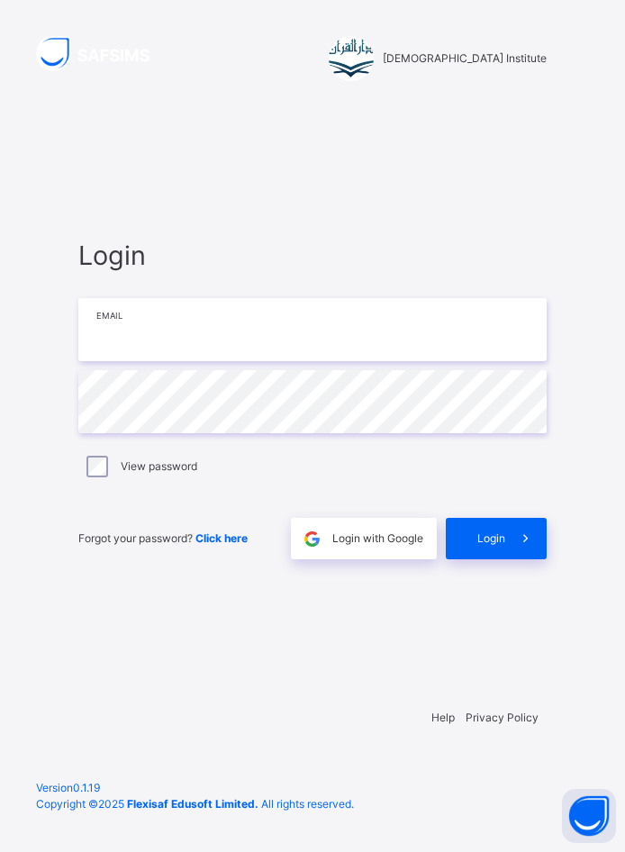
type input "**********"
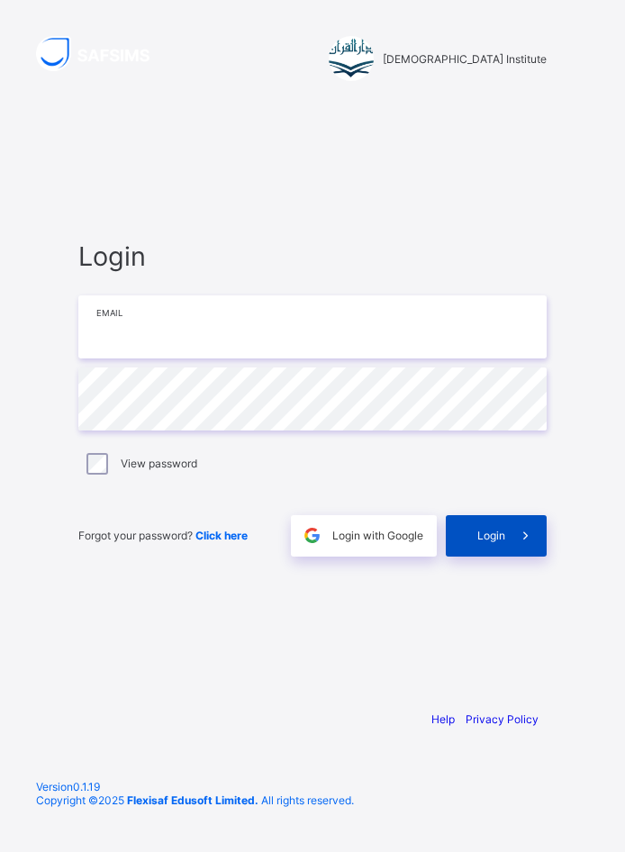
type input "**********"
click at [496, 530] on span "Login" at bounding box center [491, 536] width 28 height 14
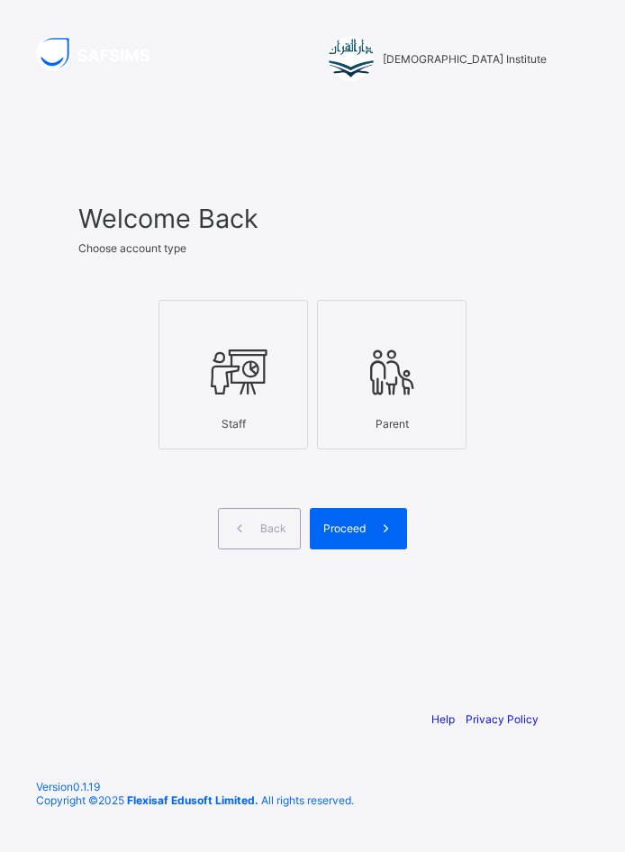
click at [286, 394] on div at bounding box center [233, 372] width 130 height 71
